Goal: Task Accomplishment & Management: Complete application form

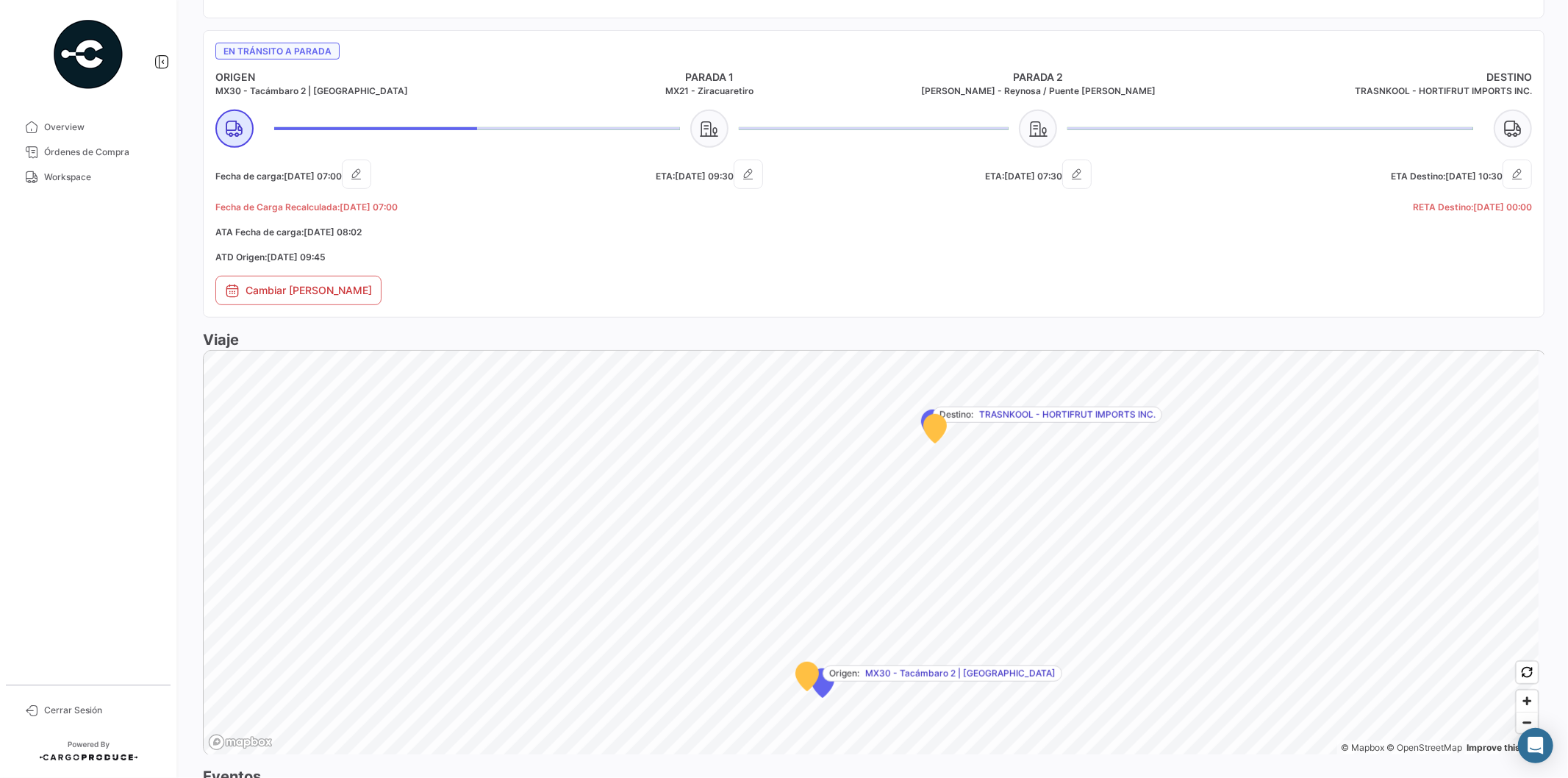
scroll to position [895, 0]
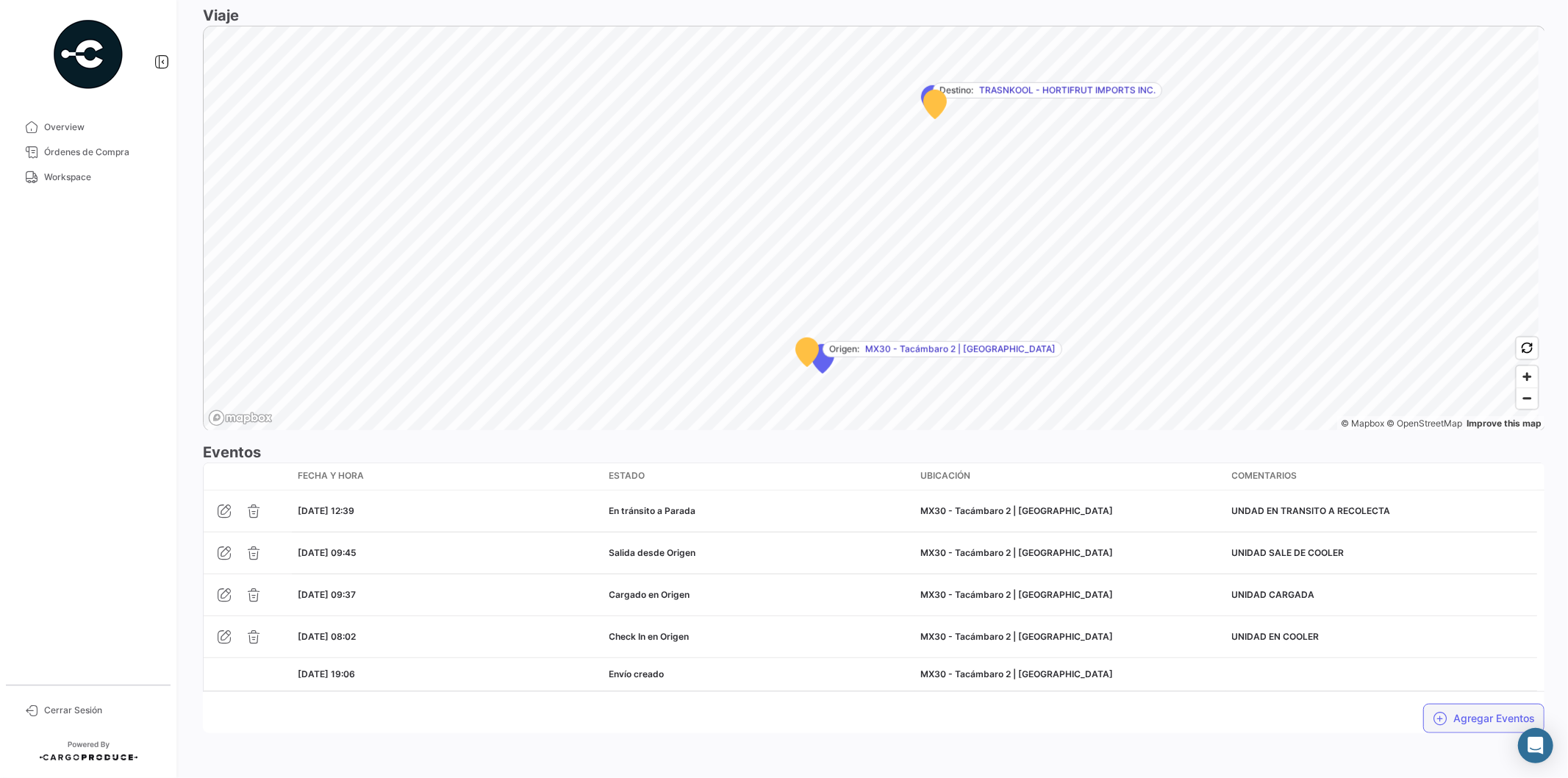
click at [1453, 716] on button "Agregar Eventos" at bounding box center [1484, 717] width 121 height 29
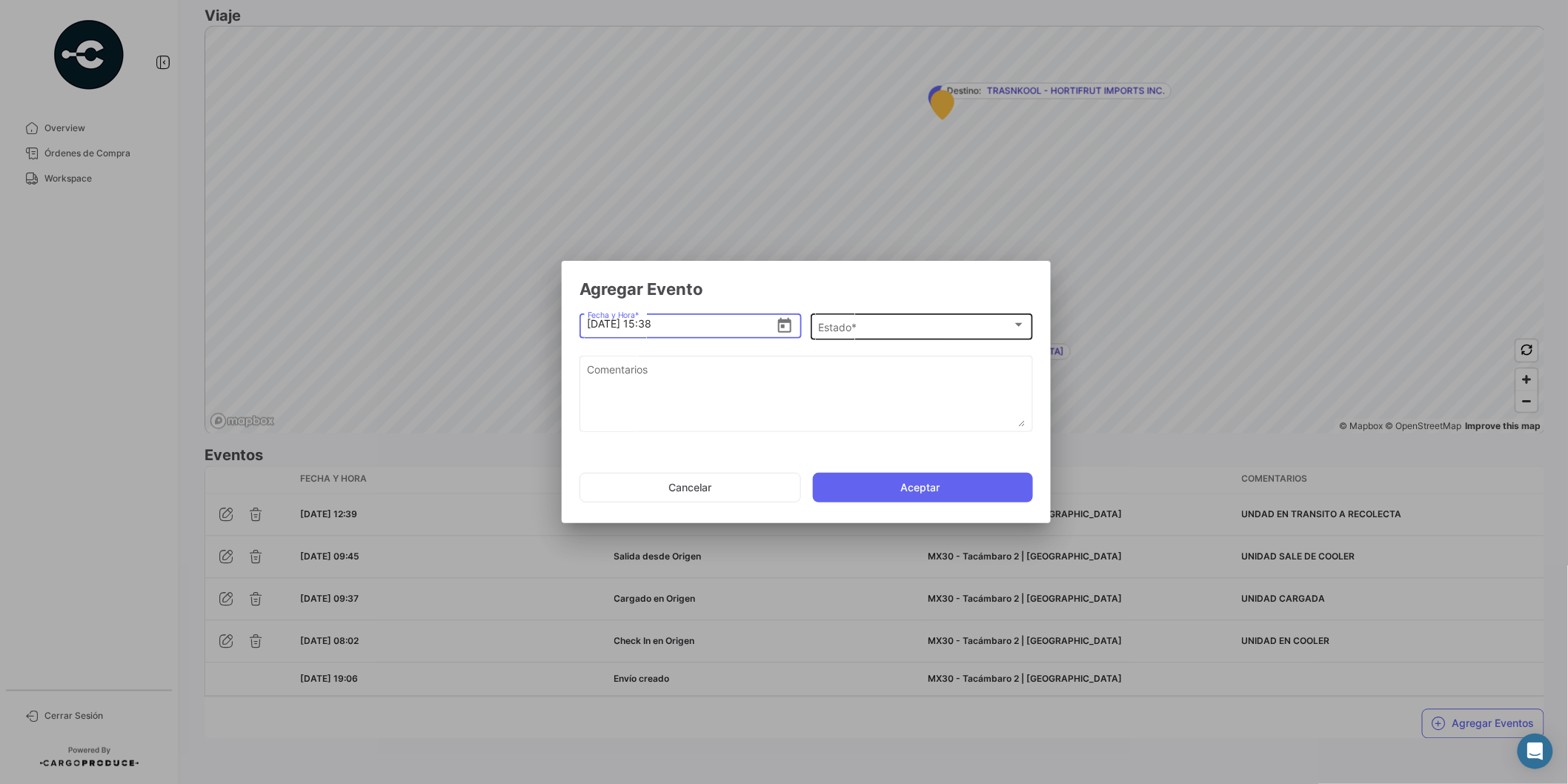
click at [869, 327] on div "Estado *" at bounding box center [915, 327] width 194 height 12
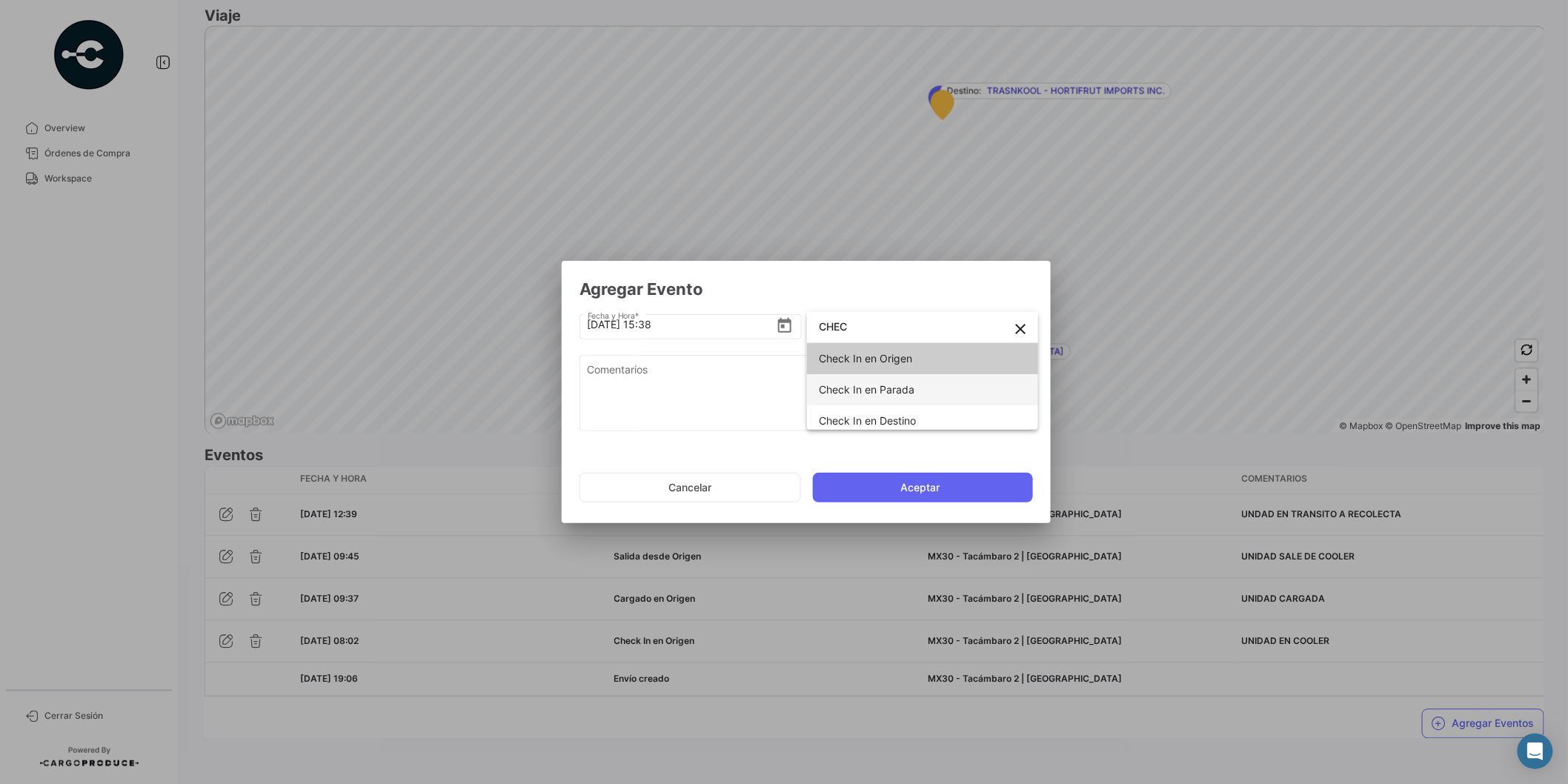
type input "CHEC"
click at [905, 396] on span "Check In en Parada" at bounding box center [866, 389] width 95 height 12
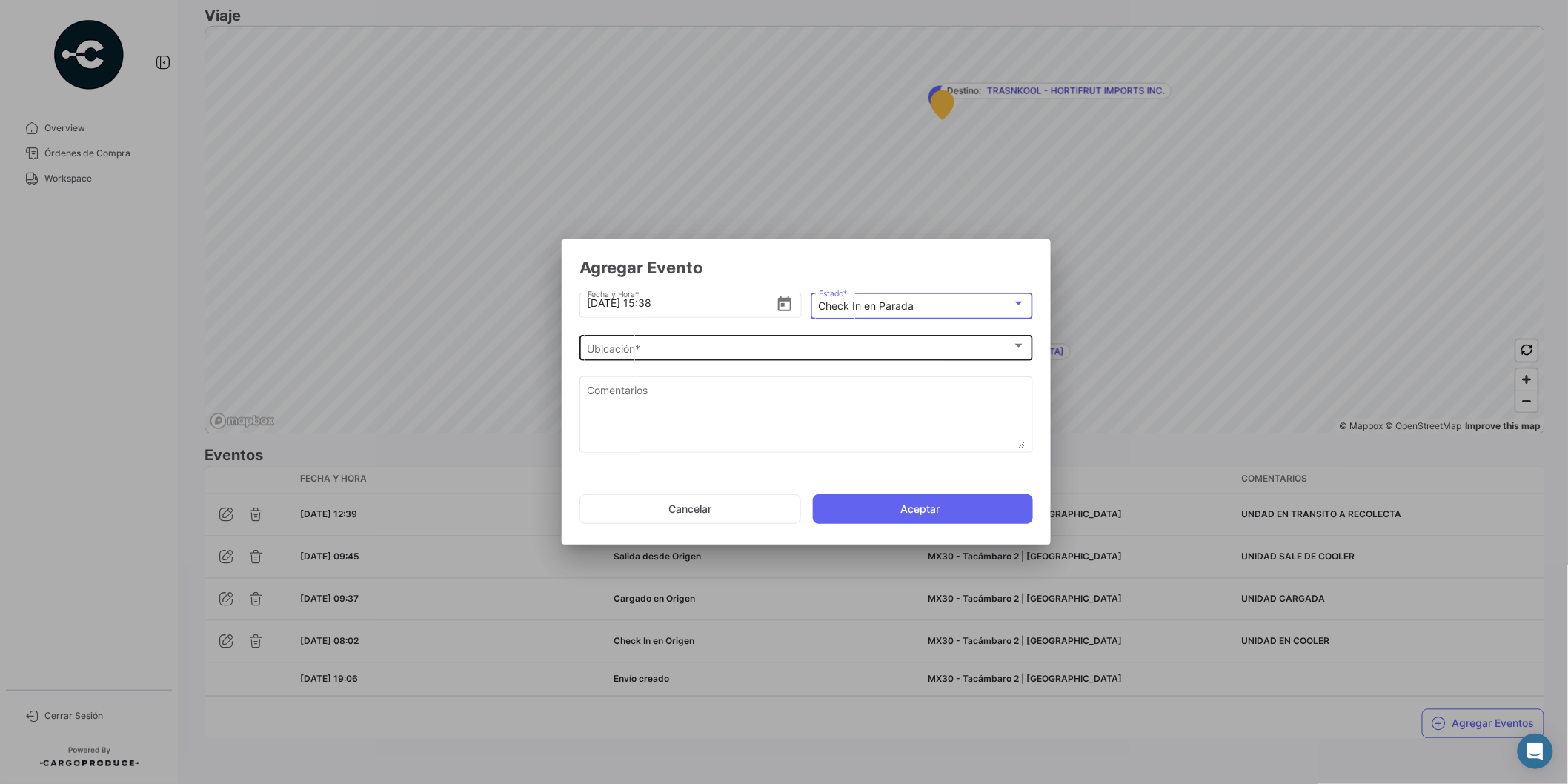
click at [637, 350] on span "Ubicación *" at bounding box center [799, 348] width 424 height 12
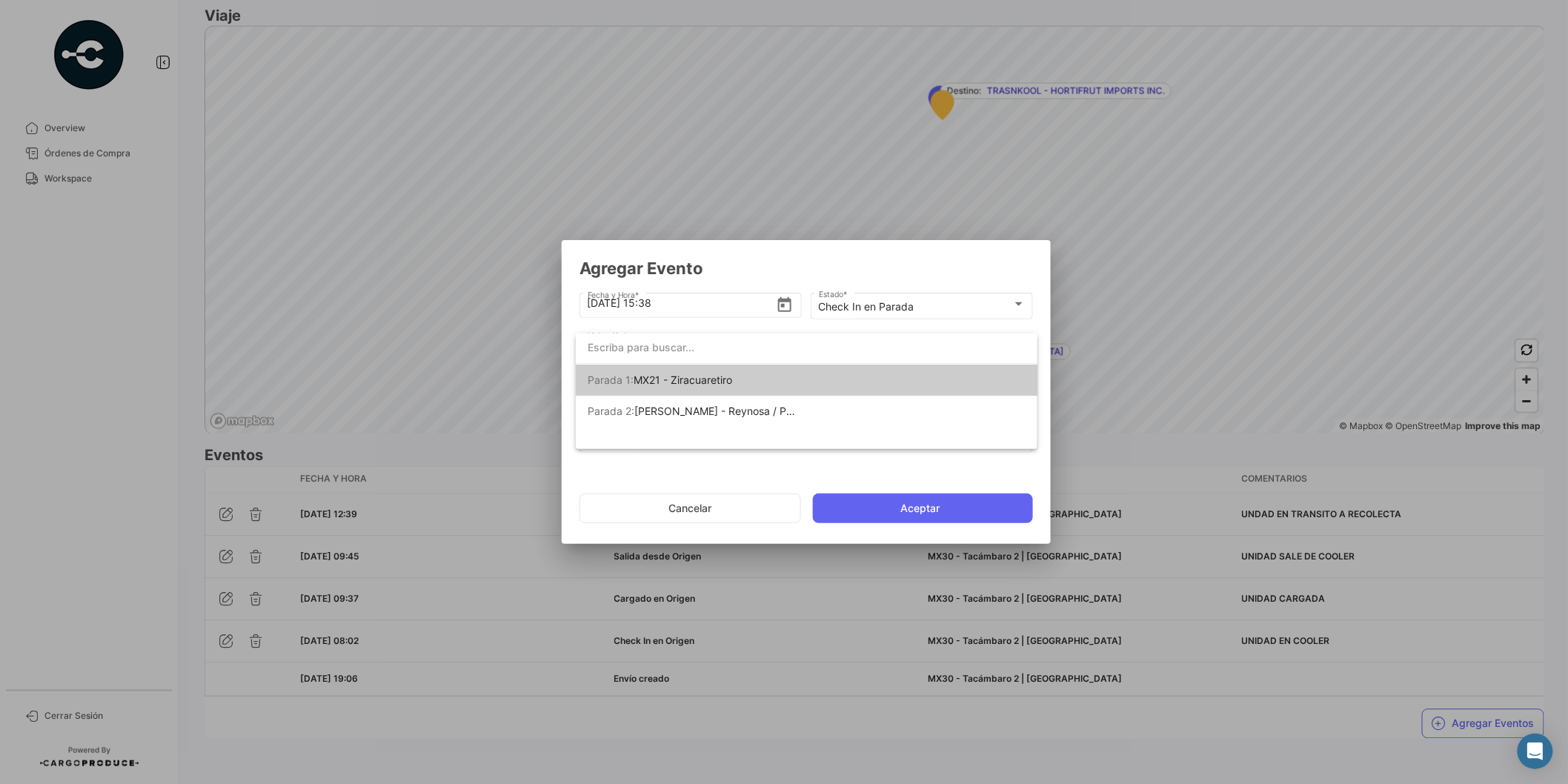
click at [700, 385] on span "MX21 - Ziracuaretiro" at bounding box center [682, 380] width 98 height 12
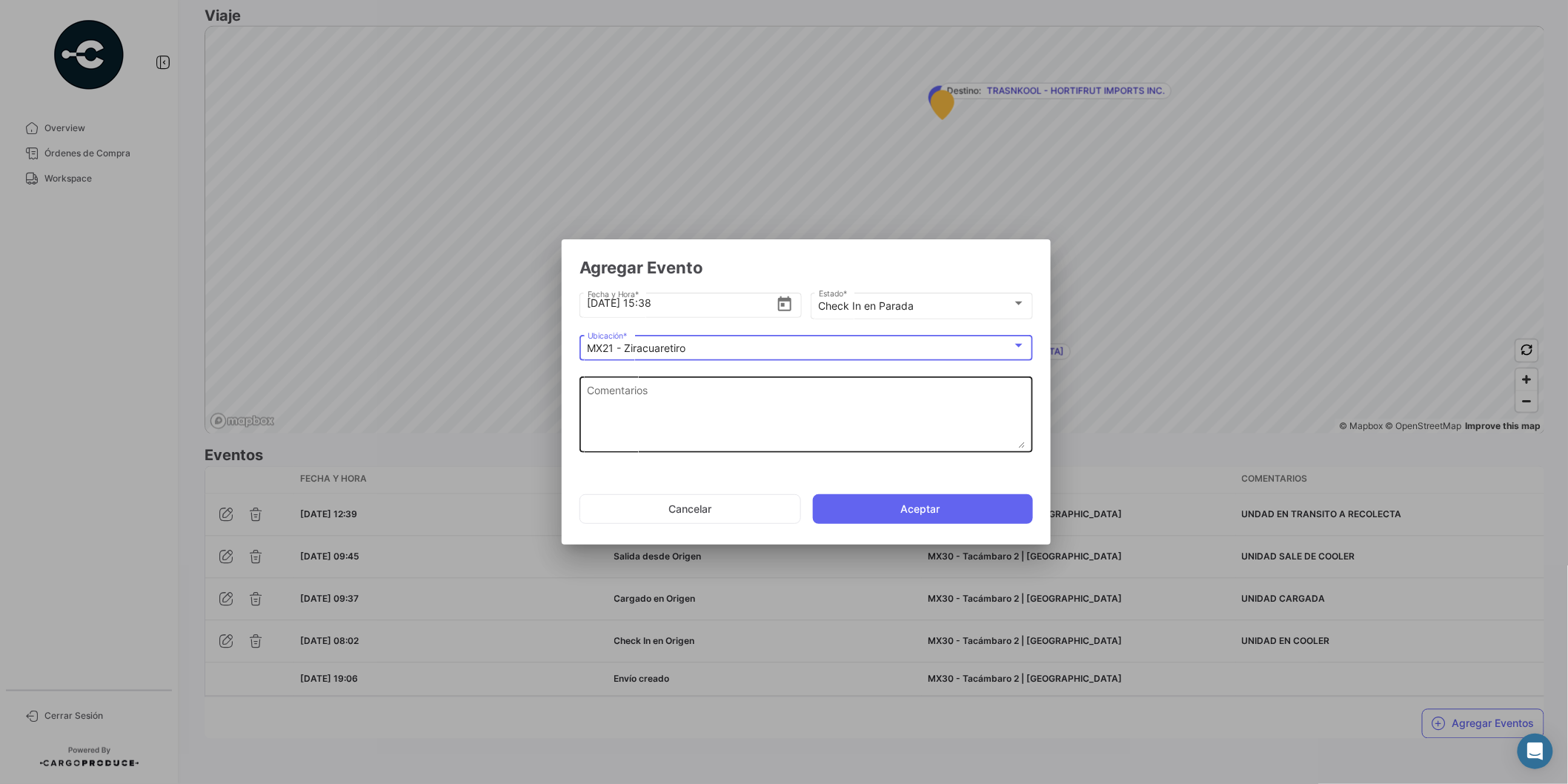
click at [703, 401] on textarea "Comentarios" at bounding box center [806, 416] width 438 height 65
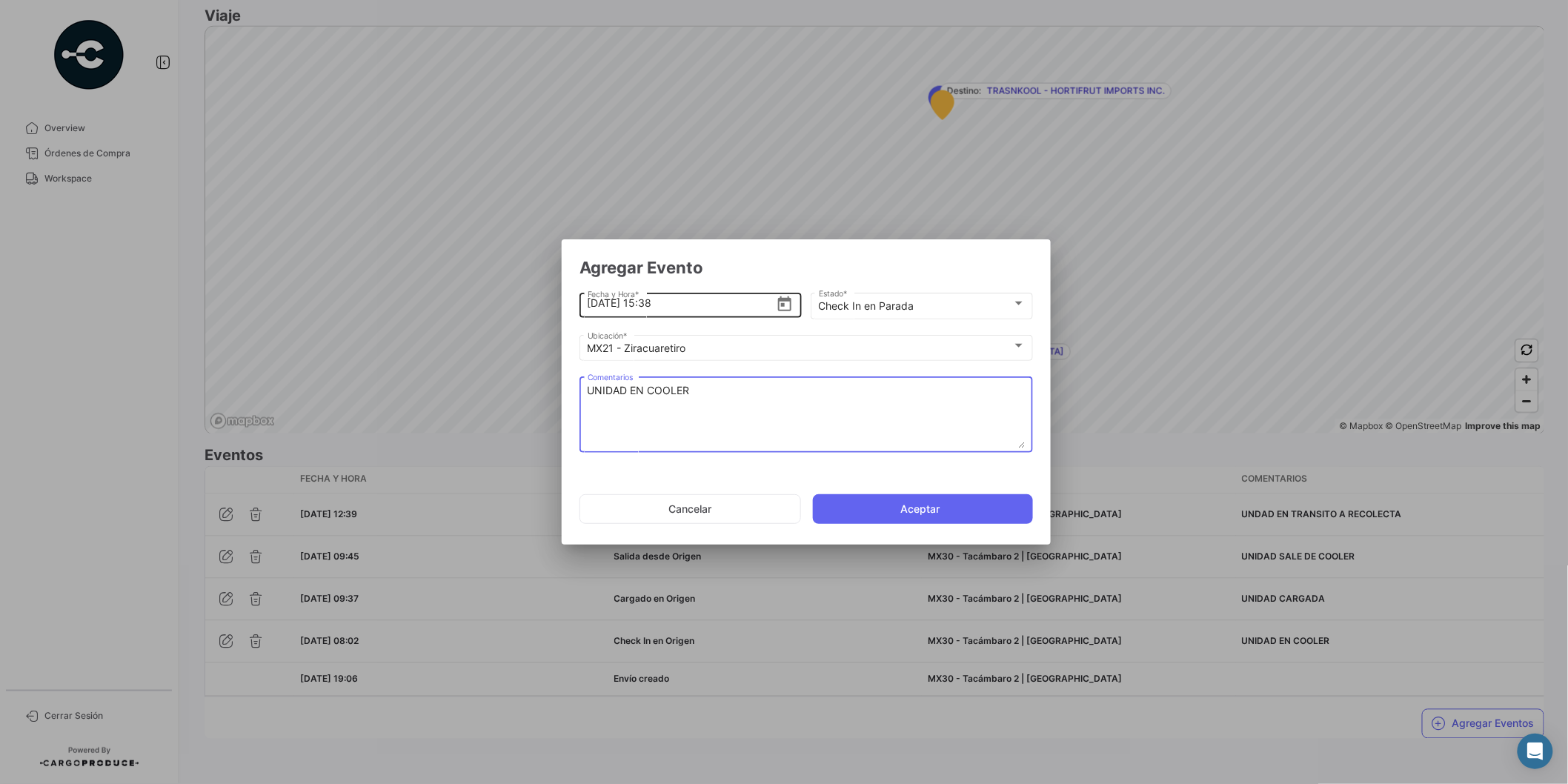
type textarea "UNIDAD EN COOLER"
click at [650, 302] on input "[DATE] 15:38" at bounding box center [682, 303] width 189 height 52
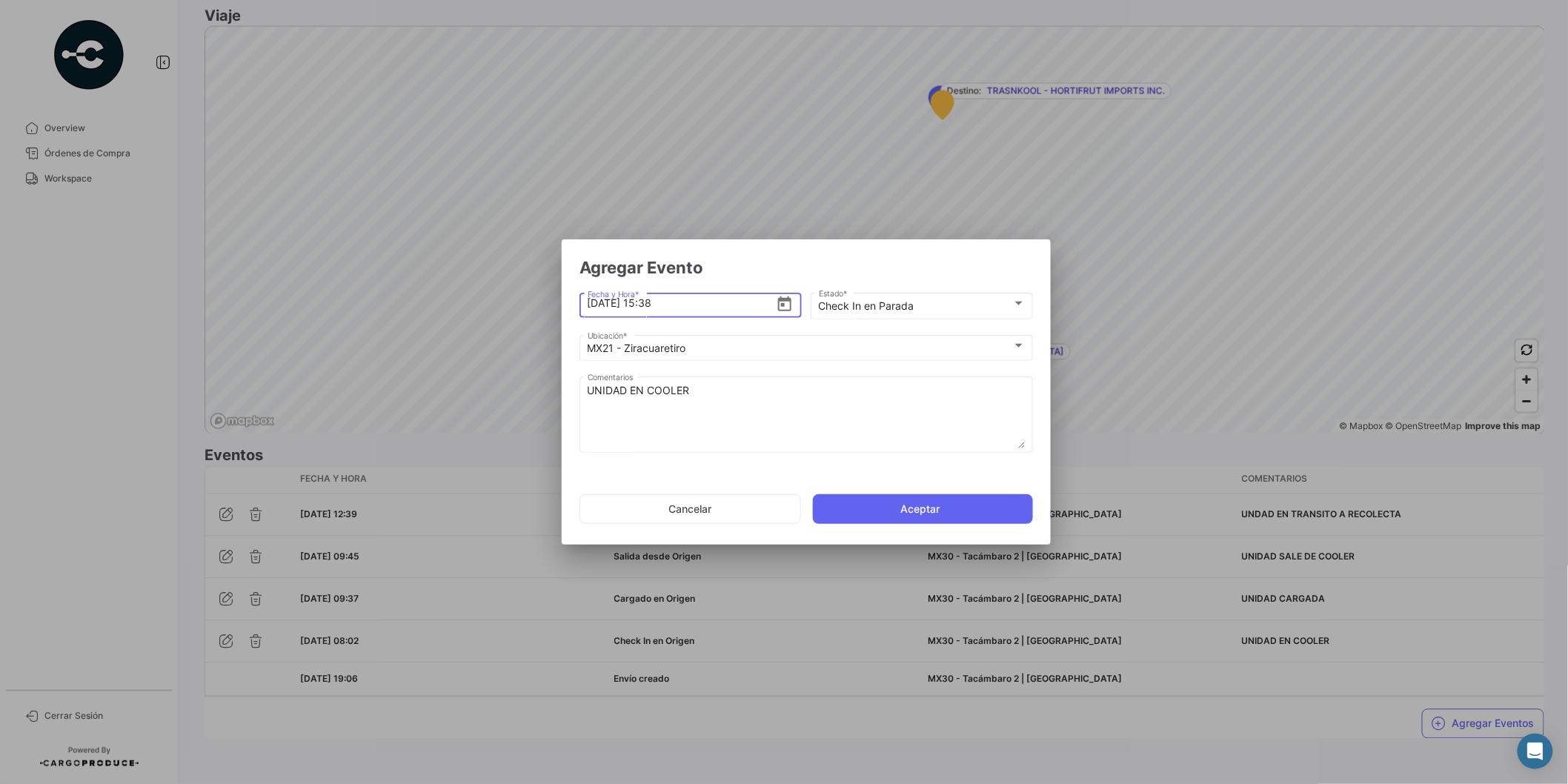
click at [683, 305] on input "[DATE] 15:38" at bounding box center [682, 303] width 189 height 52
type input "[DATE] 15:08"
click at [952, 511] on button "Aceptar" at bounding box center [922, 508] width 220 height 30
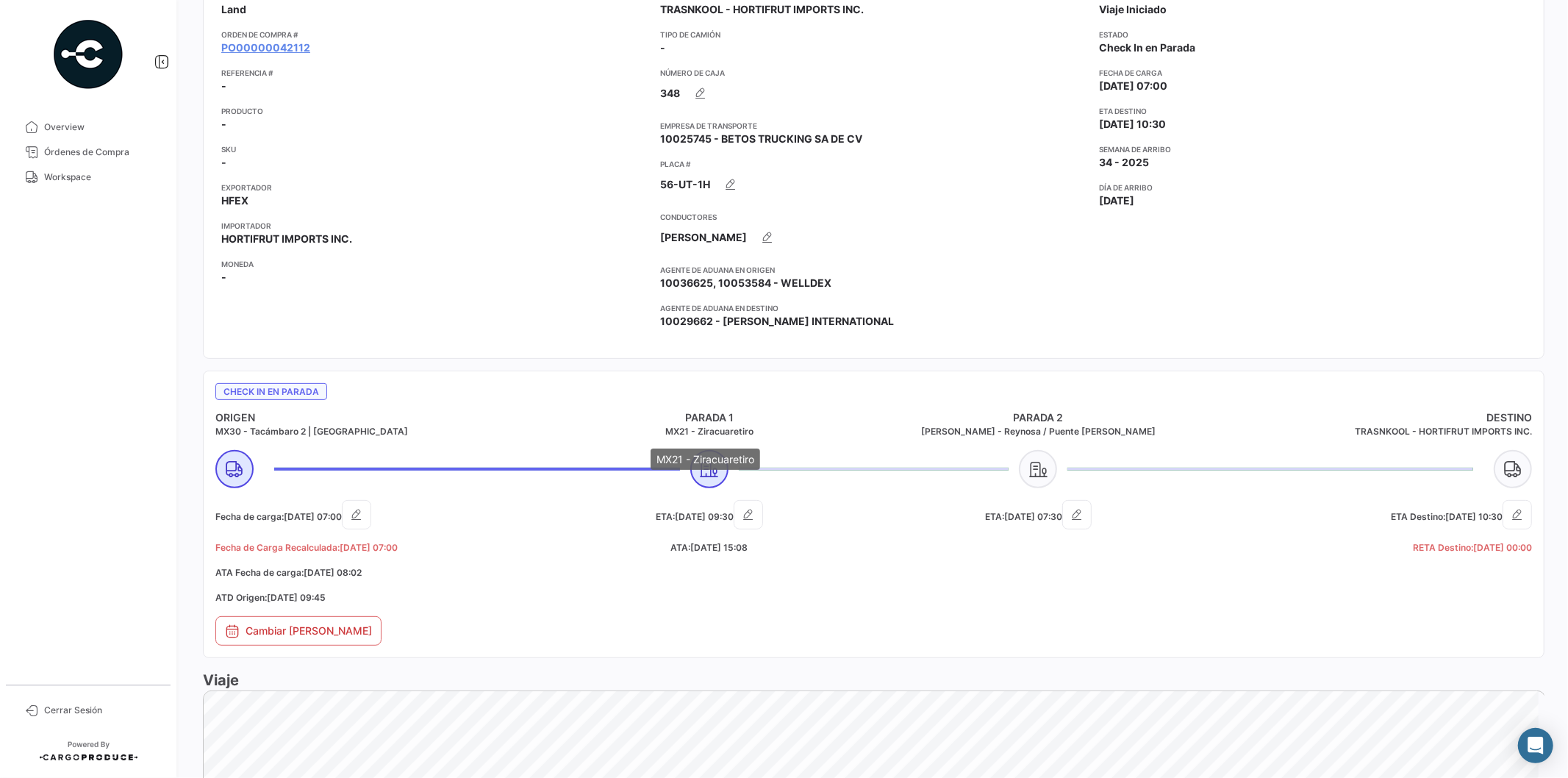
scroll to position [203, 0]
